Goal: Find specific page/section: Find specific page/section

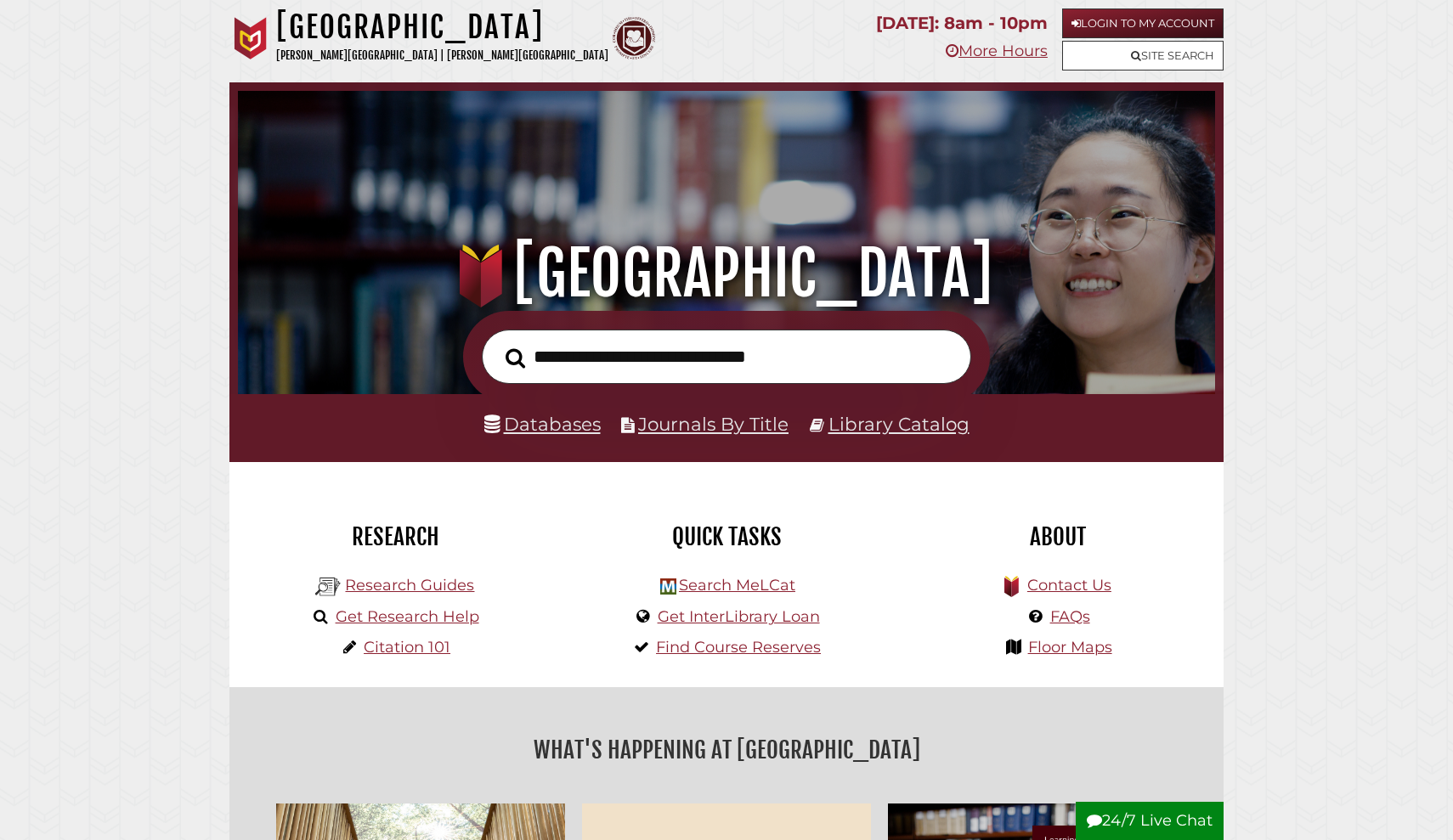
scroll to position [11, 0]
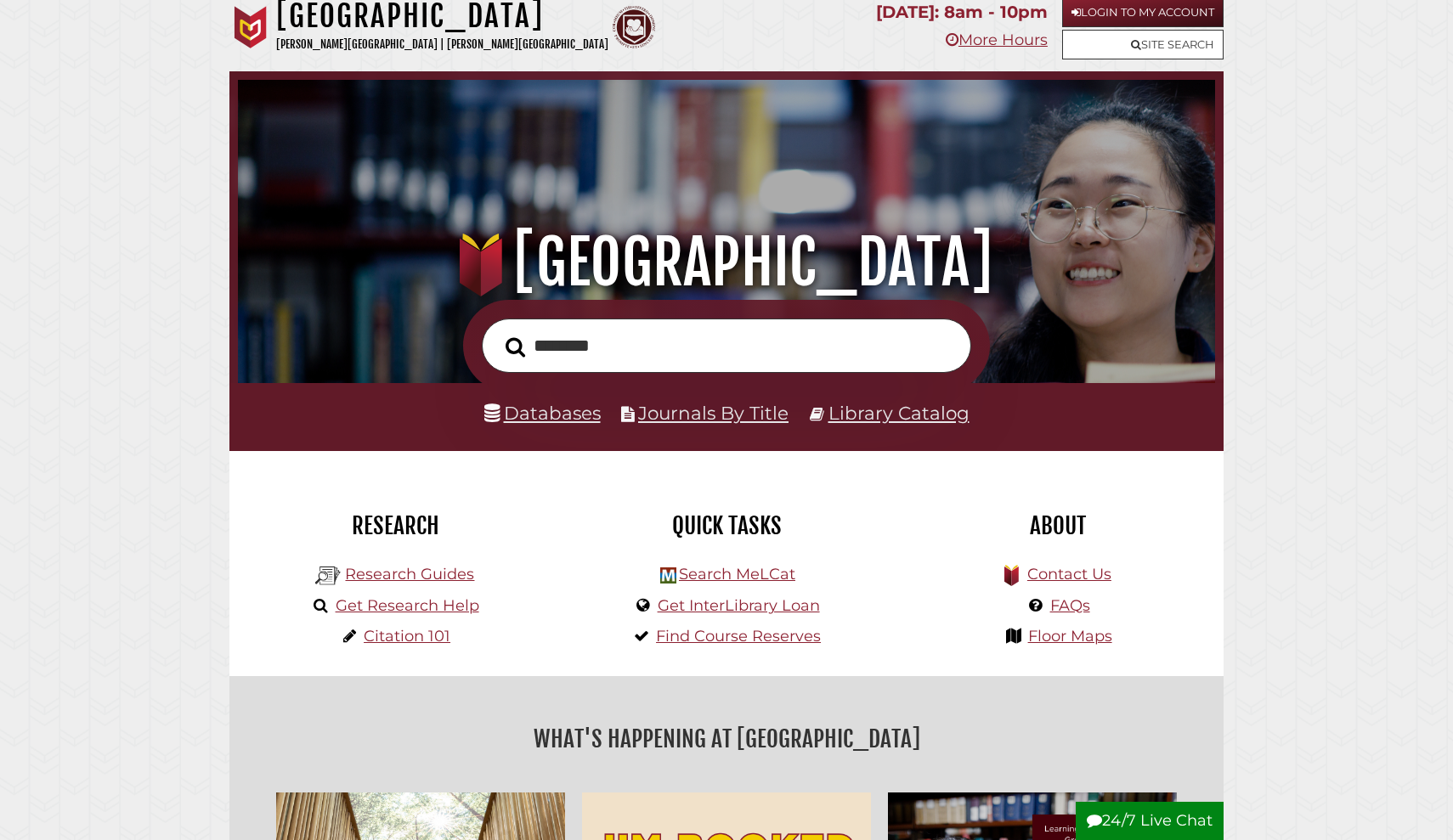
click at [515, 346] on button "Search" at bounding box center [516, 348] width 37 height 31
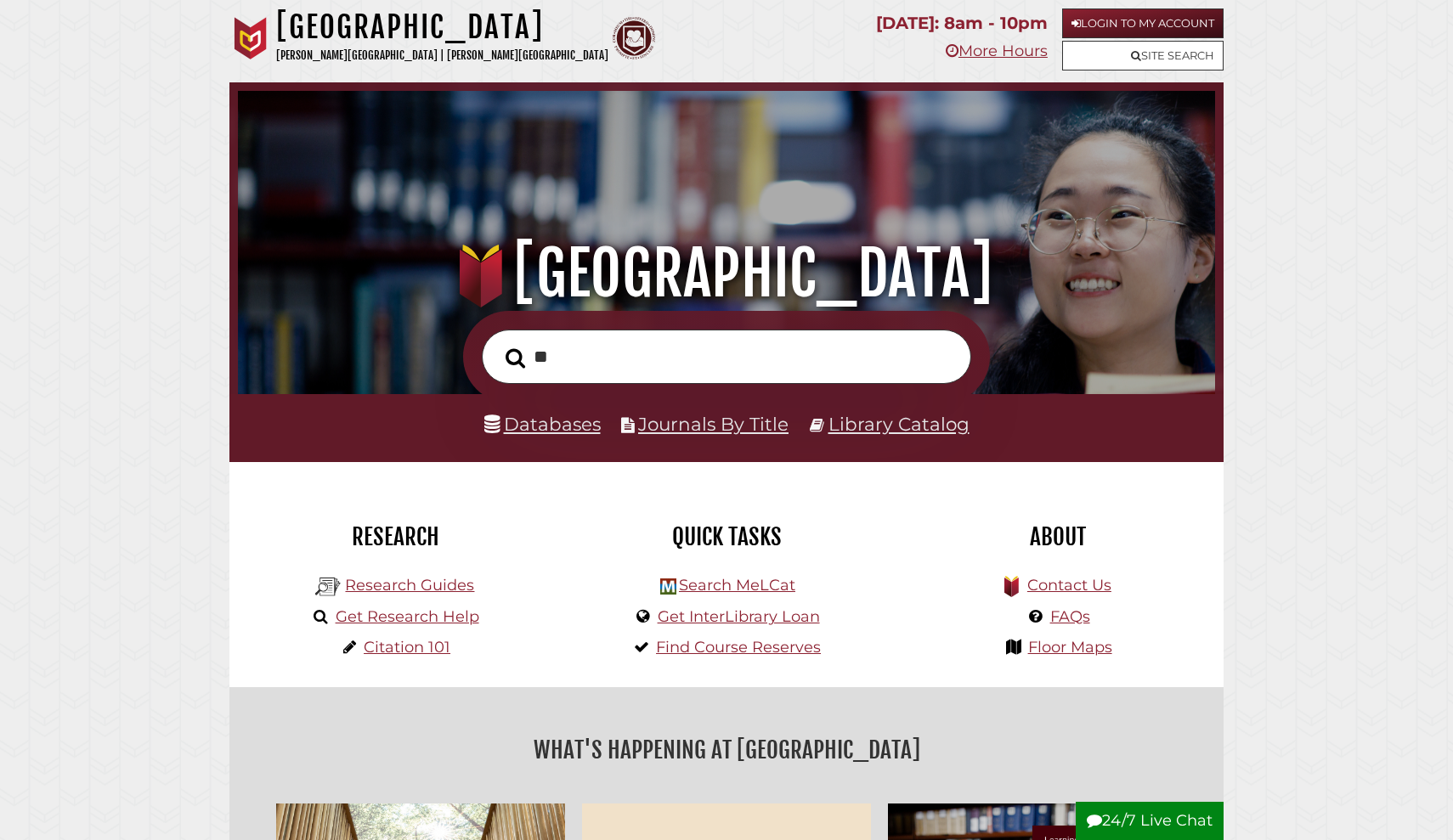
type input "*"
click at [556, 427] on link "Databases" at bounding box center [542, 424] width 117 height 22
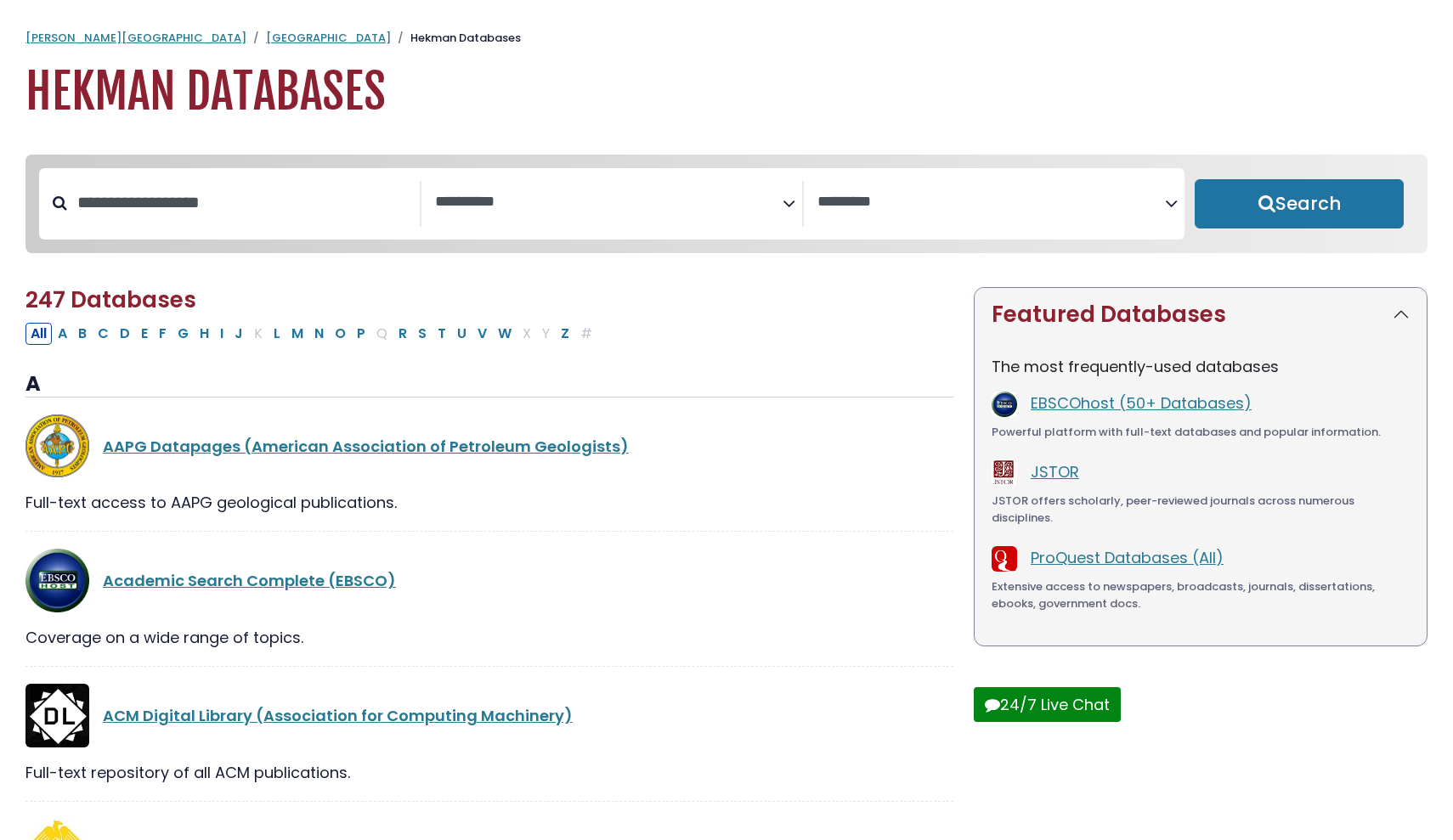
select select "Database Subject Filter"
select select "Database Vendors Filter"
drag, startPoint x: 350, startPoint y: 202, endPoint x: 355, endPoint y: 180, distance: 22.6
click at [350, 202] on input "Search database by title or keyword" at bounding box center [243, 202] width 353 height 28
type input "*****"
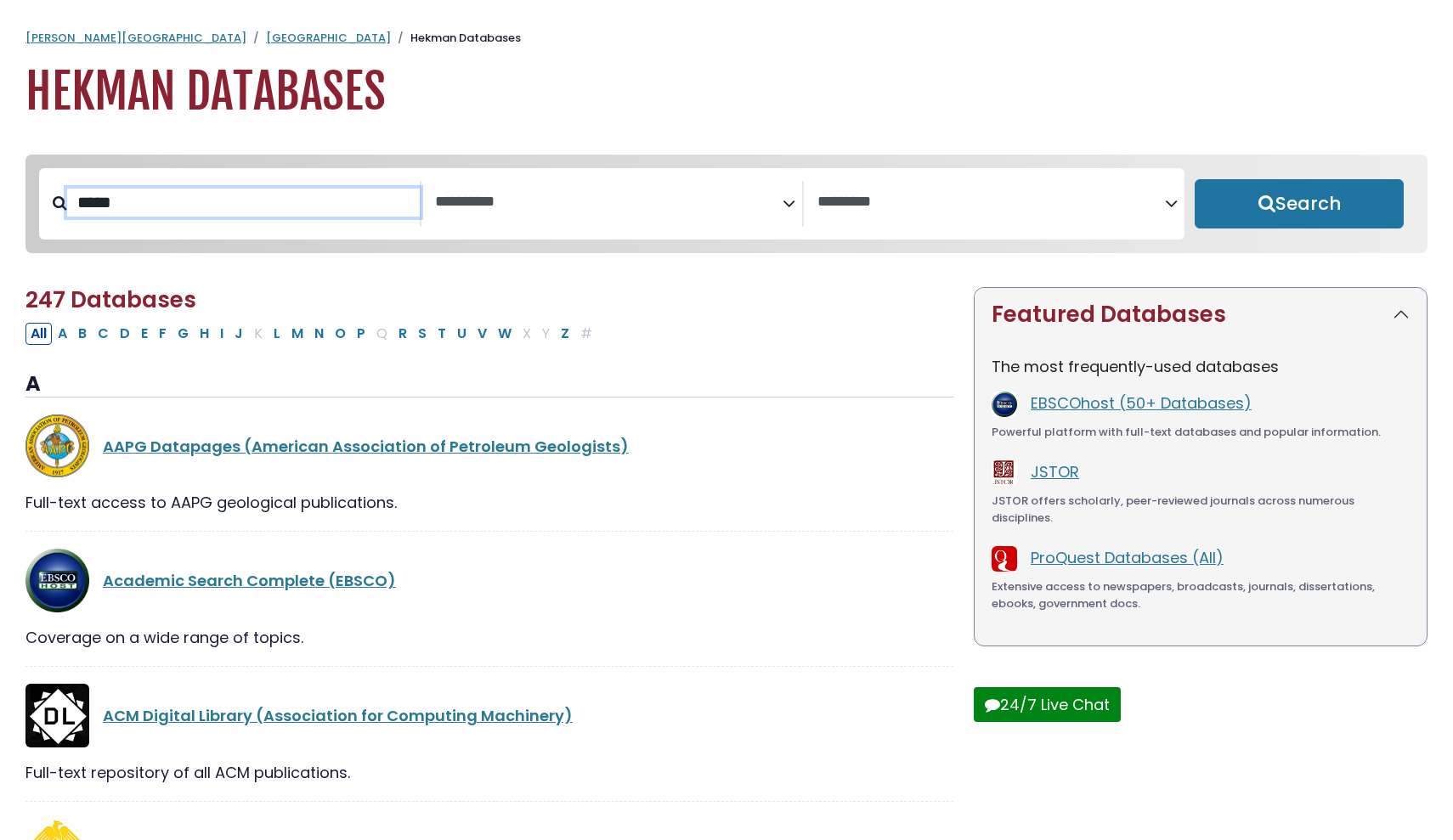
click at [1299, 205] on button "Search" at bounding box center [1299, 204] width 209 height 49
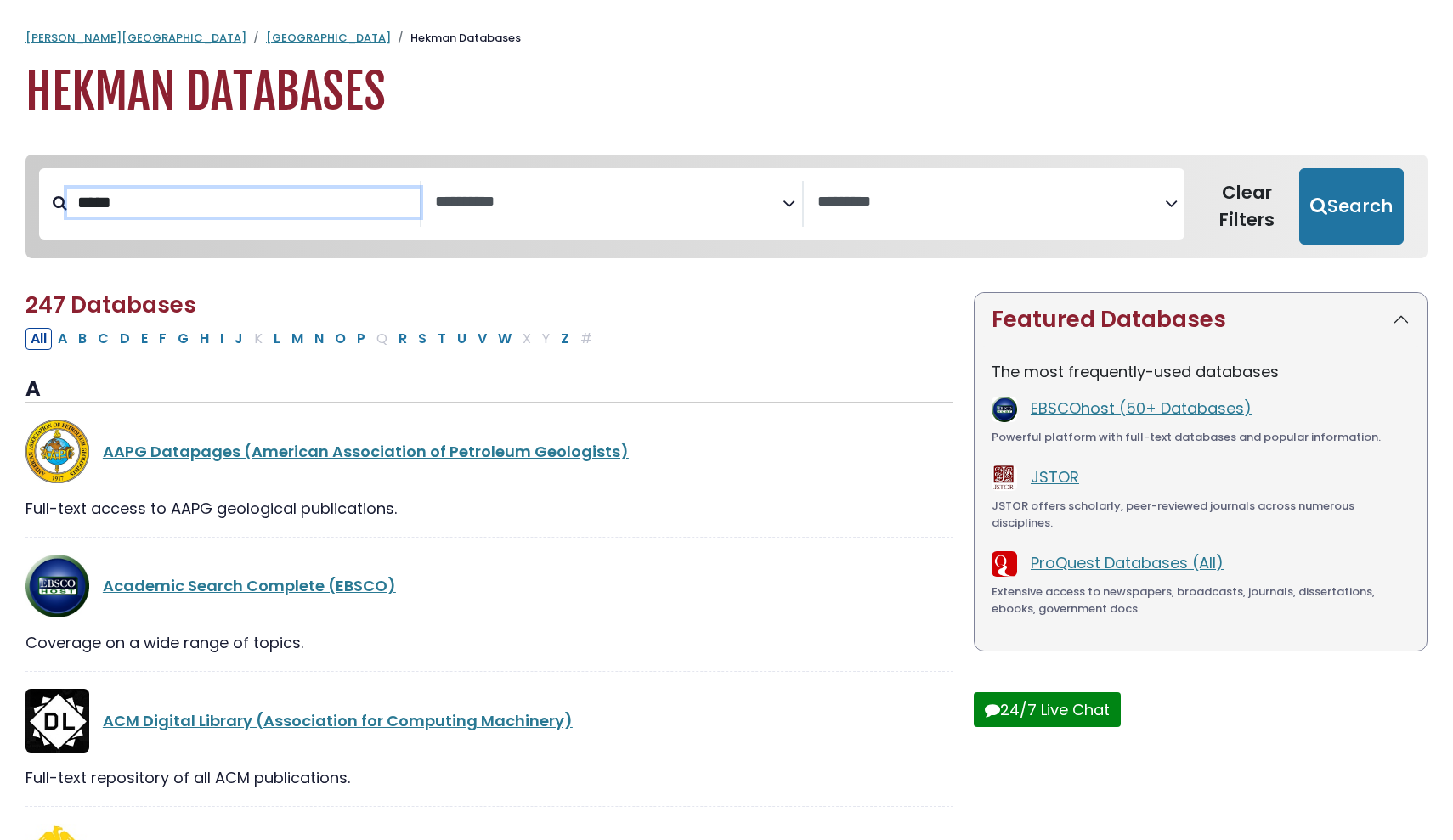
select select "Database Subject Filter"
select select "Database Vendors Filter"
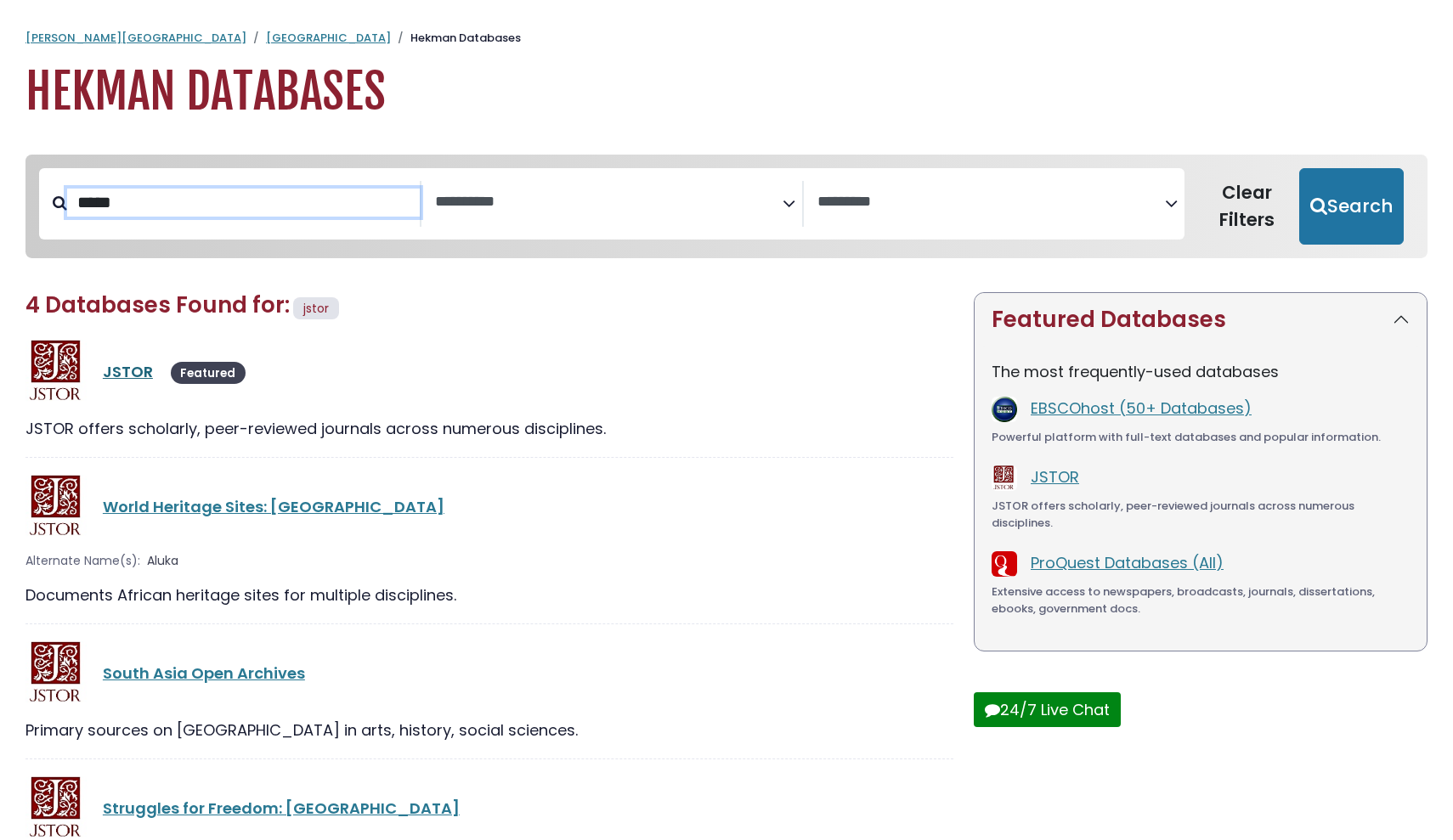
type input "*****"
click at [128, 373] on link "JSTOR" at bounding box center [128, 372] width 50 height 21
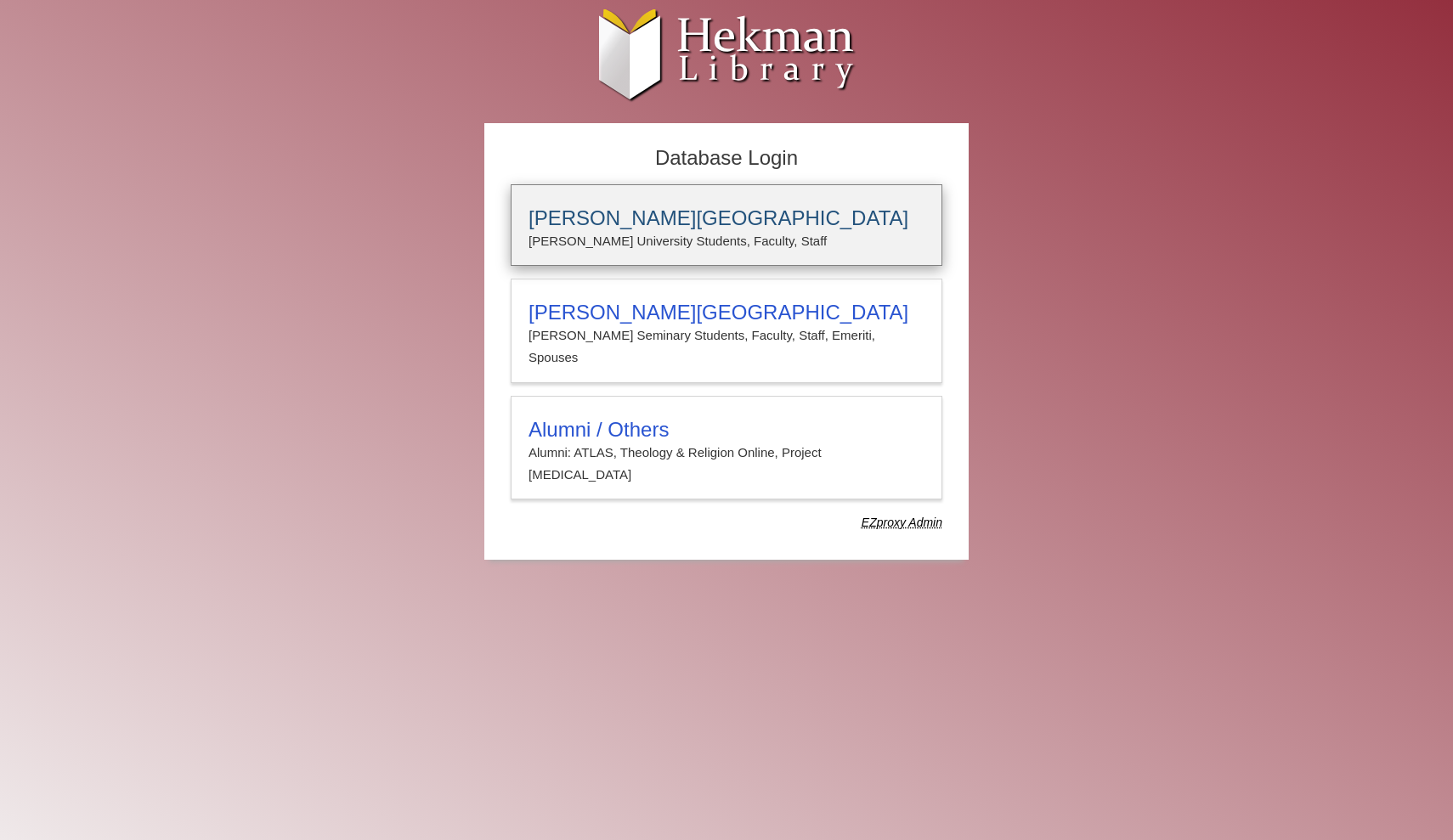
click at [569, 225] on h3 "Calvin University" at bounding box center [726, 218] width 396 height 24
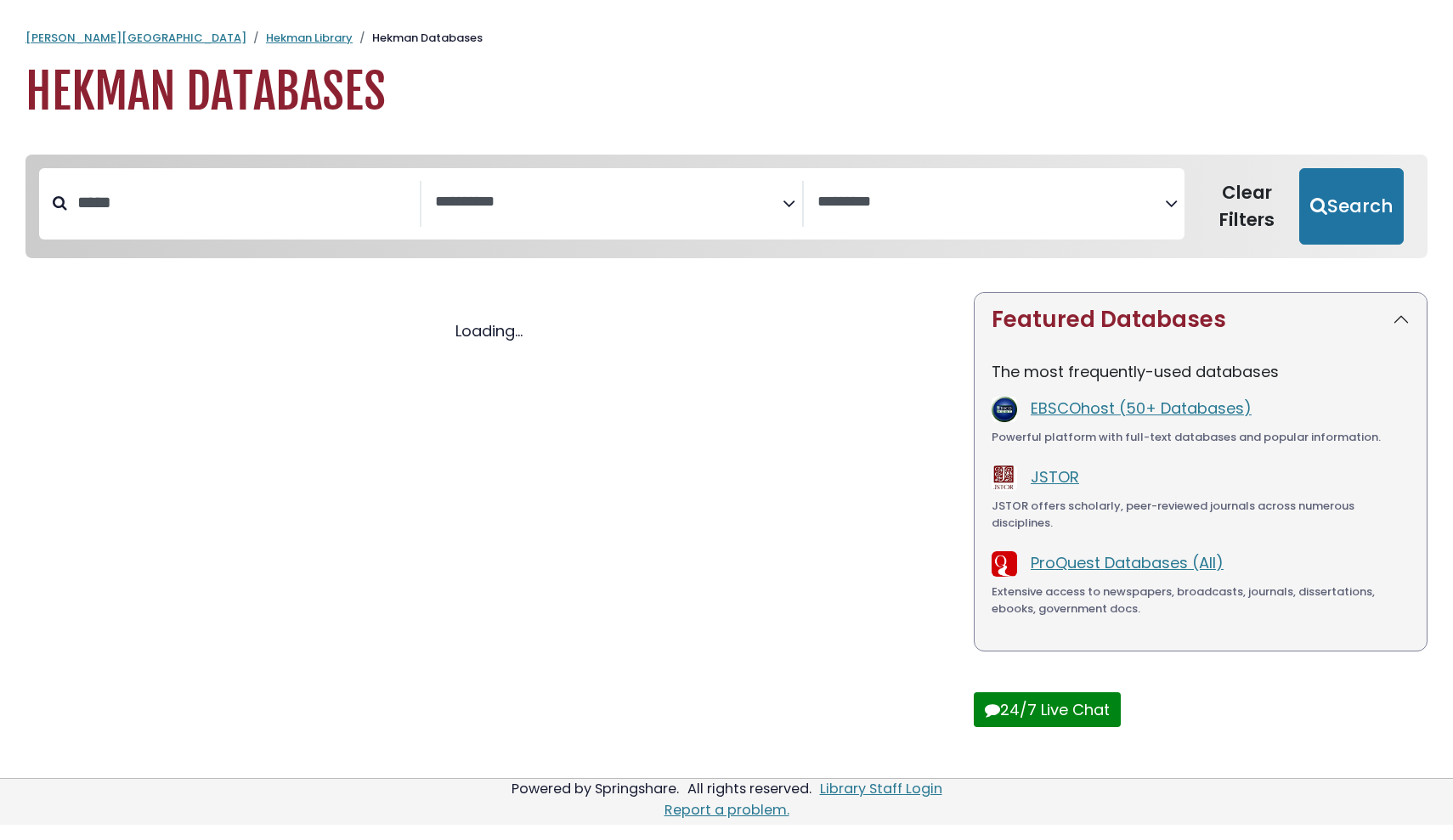
select select "Database Subject Filter"
select select "Database Vendors Filter"
select select "Database Subject Filter"
select select "Database Vendors Filter"
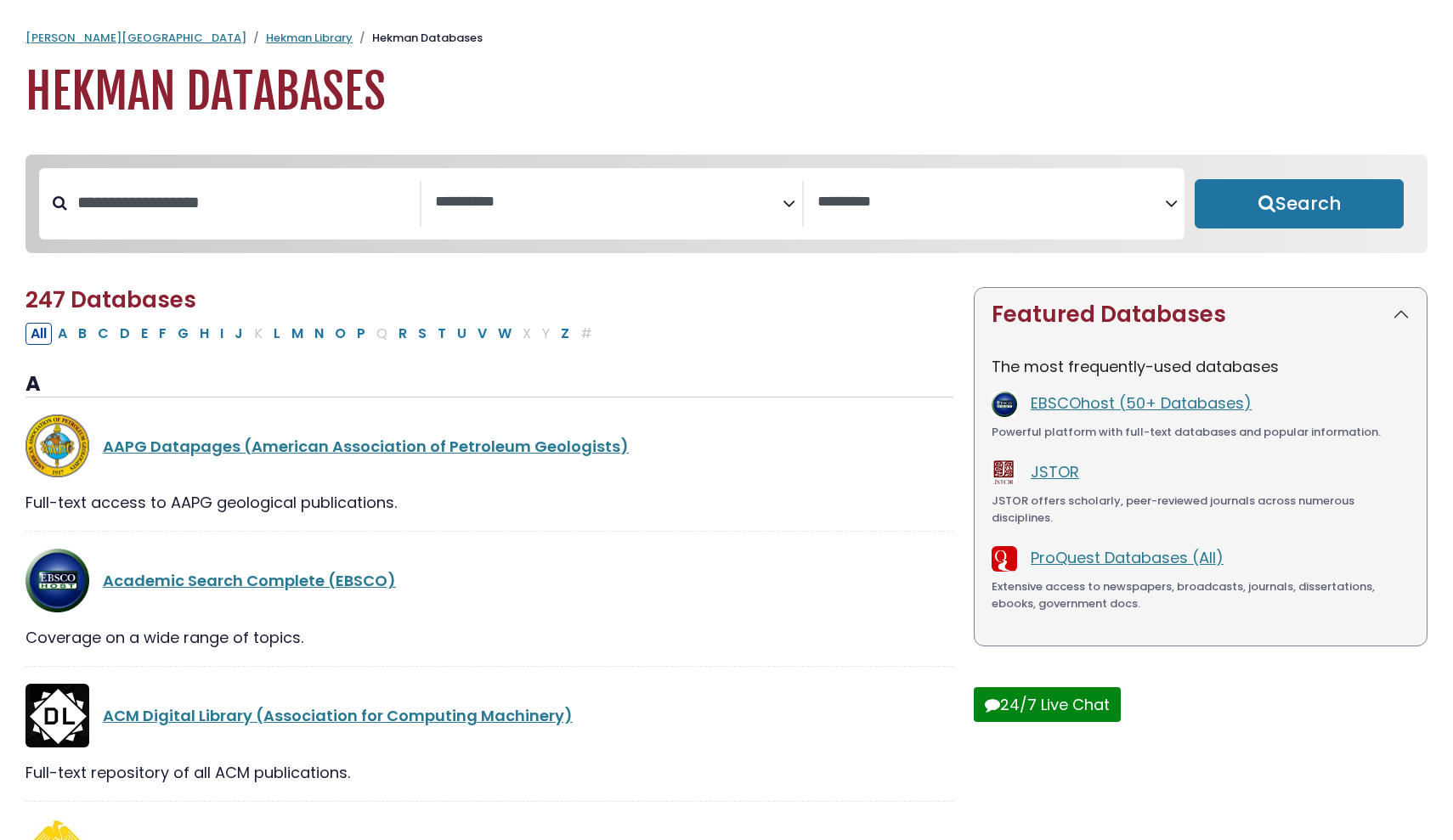
select select "Database Subject Filter"
select select "Database Vendors Filter"
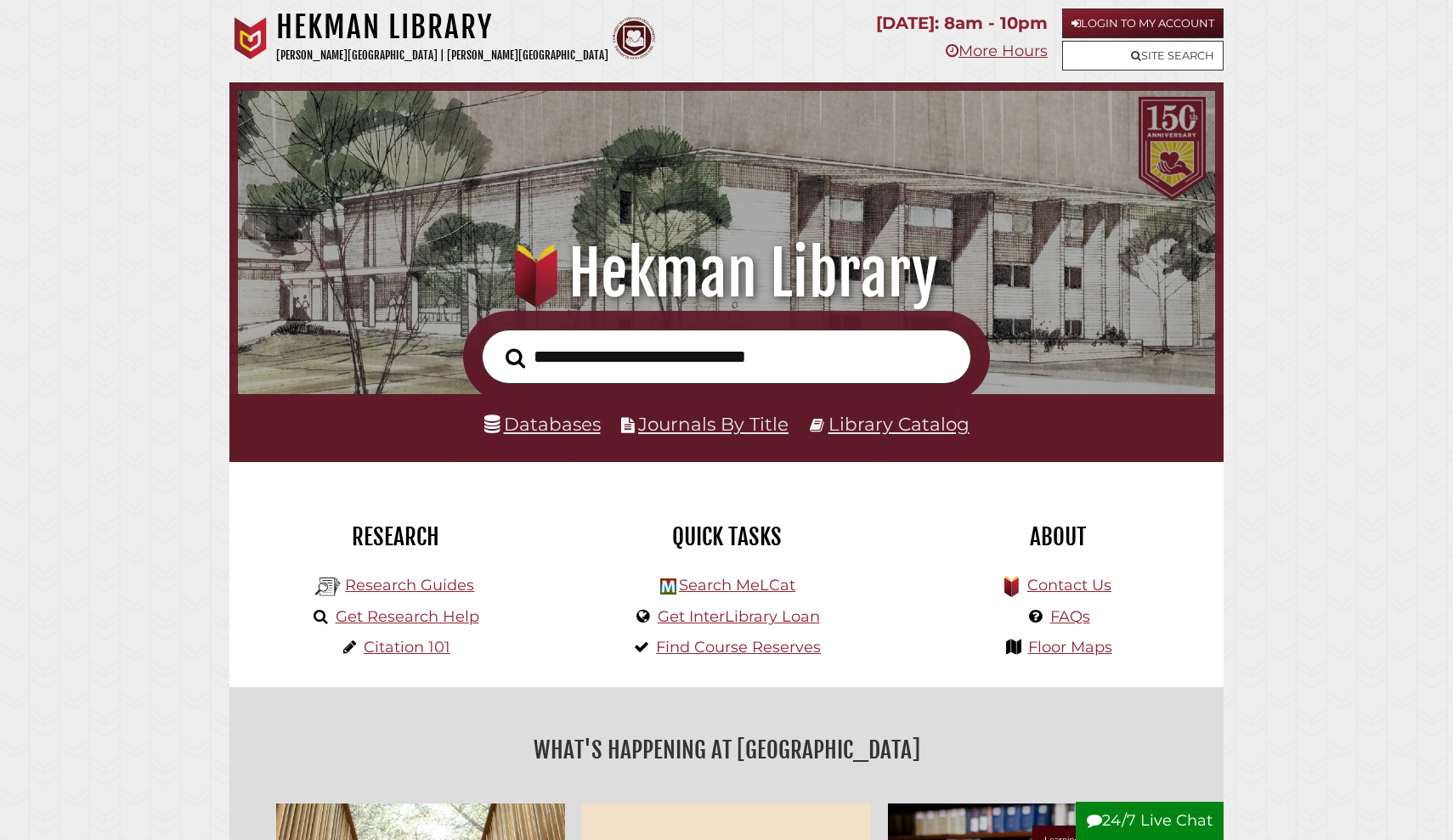
scroll to position [322, 969]
type input "********"
click at [515, 357] on button "Search" at bounding box center [516, 358] width 37 height 31
